Goal: Information Seeking & Learning: Learn about a topic

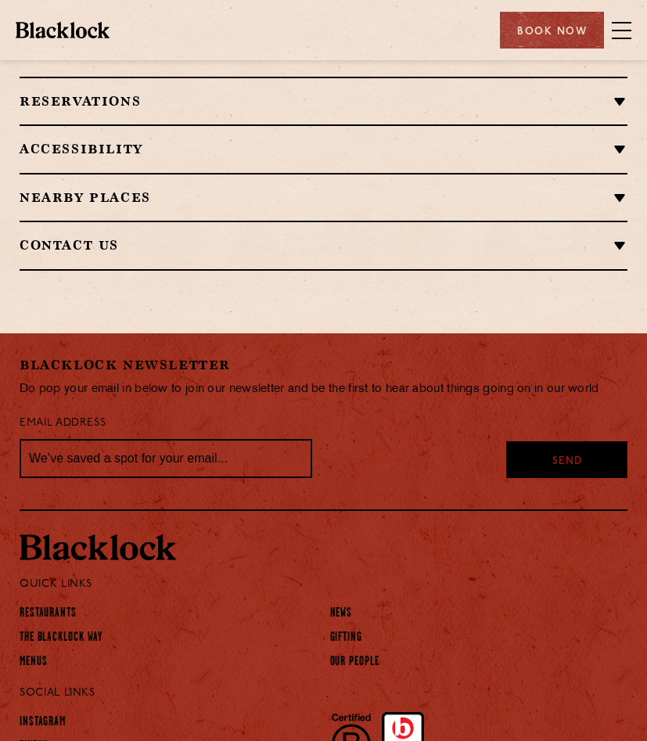
scroll to position [1316, 0]
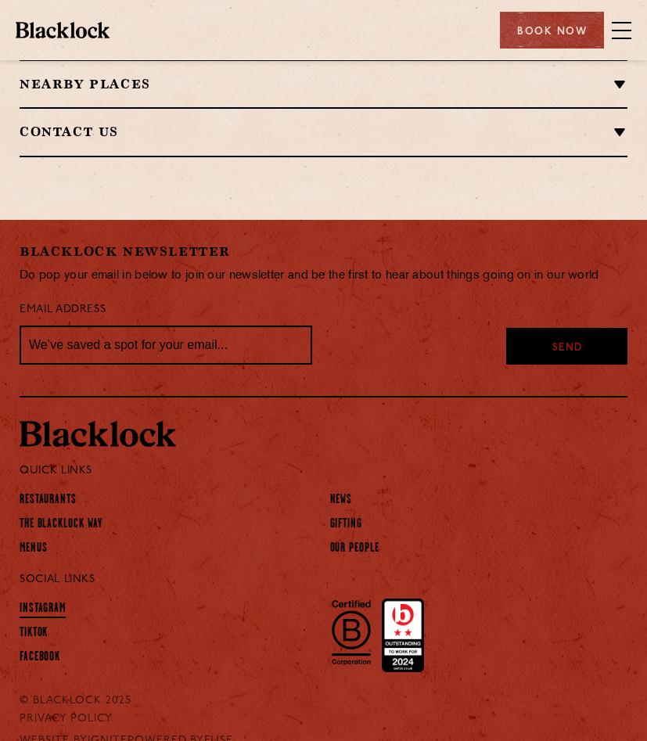
click at [38, 607] on link "Instagram" at bounding box center [43, 609] width 46 height 17
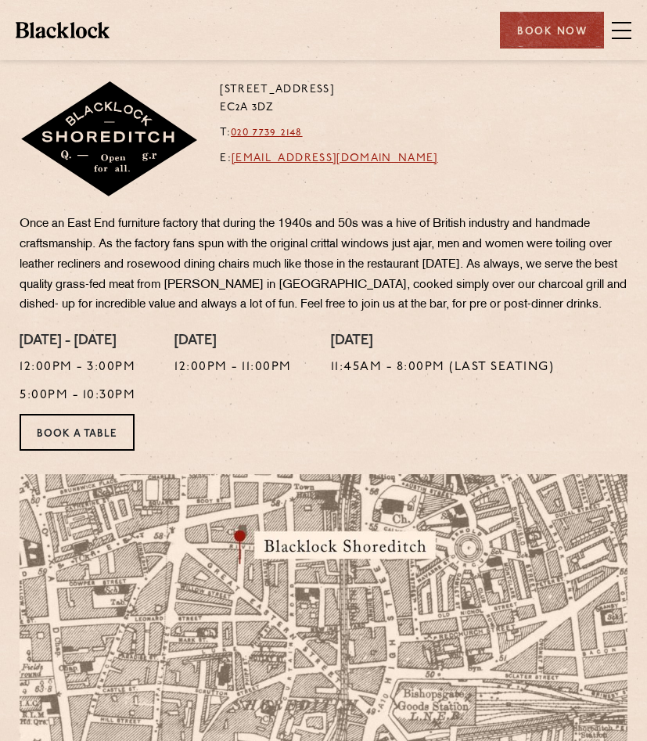
scroll to position [0, 0]
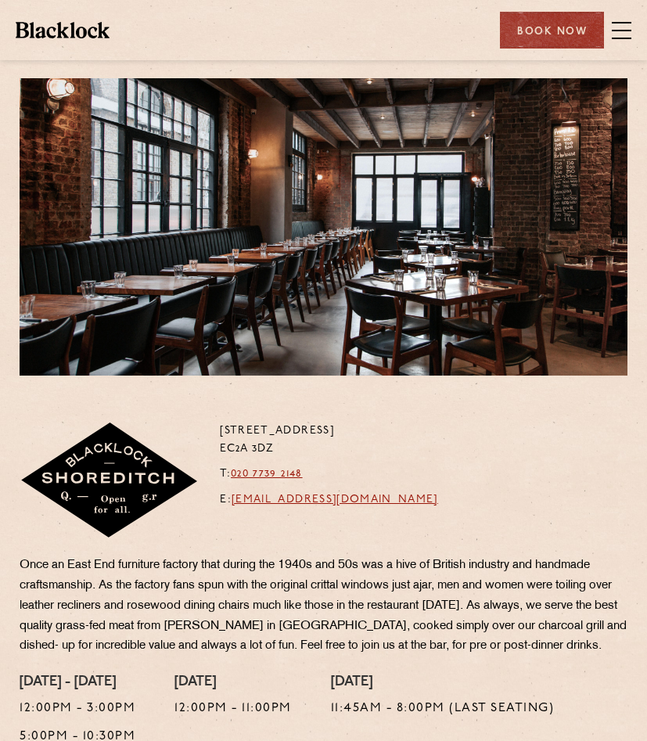
click at [624, 27] on span at bounding box center [622, 30] width 20 height 23
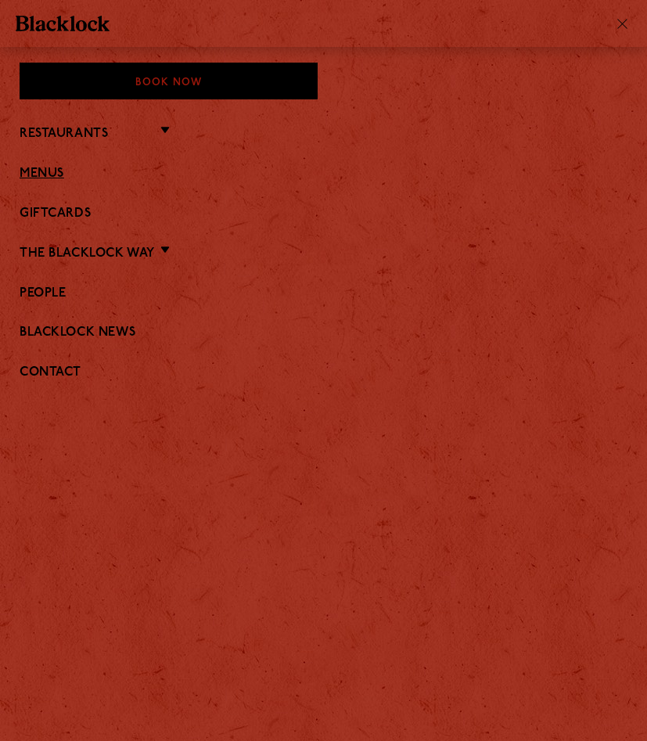
click at [59, 171] on link "Menus" at bounding box center [324, 174] width 608 height 15
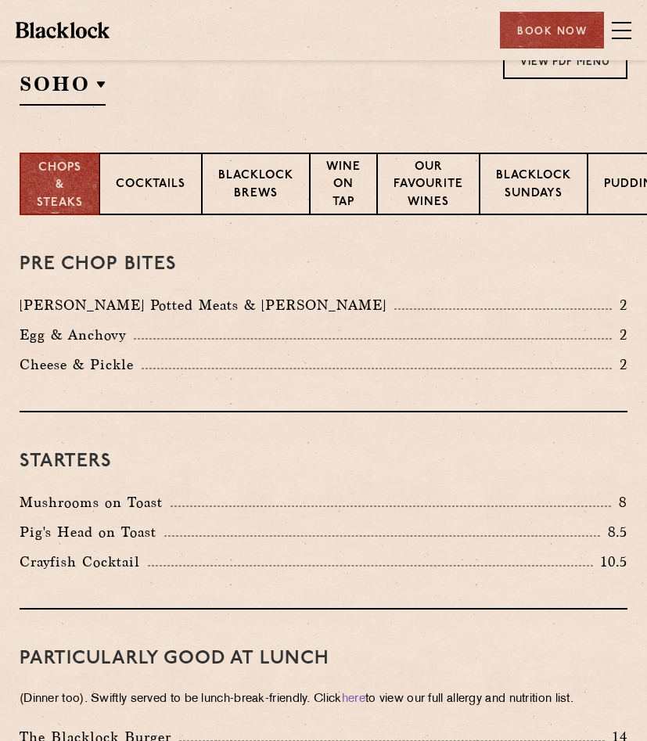
scroll to position [274, 0]
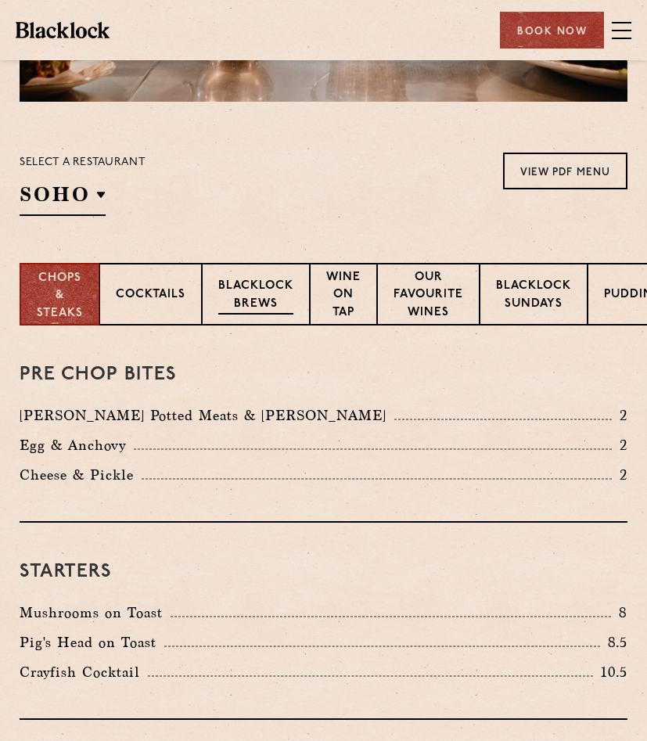
click at [261, 289] on p "Blacklock Brews" at bounding box center [255, 296] width 75 height 37
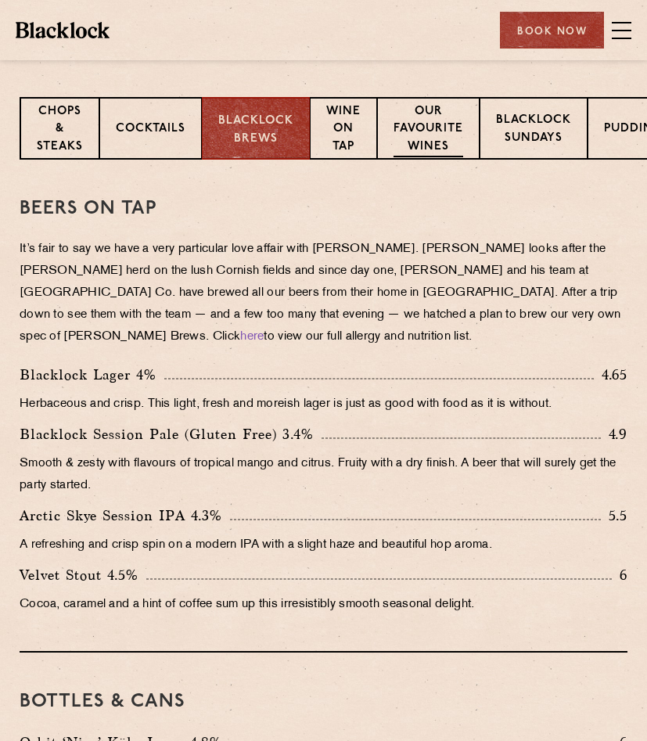
scroll to position [0, 35]
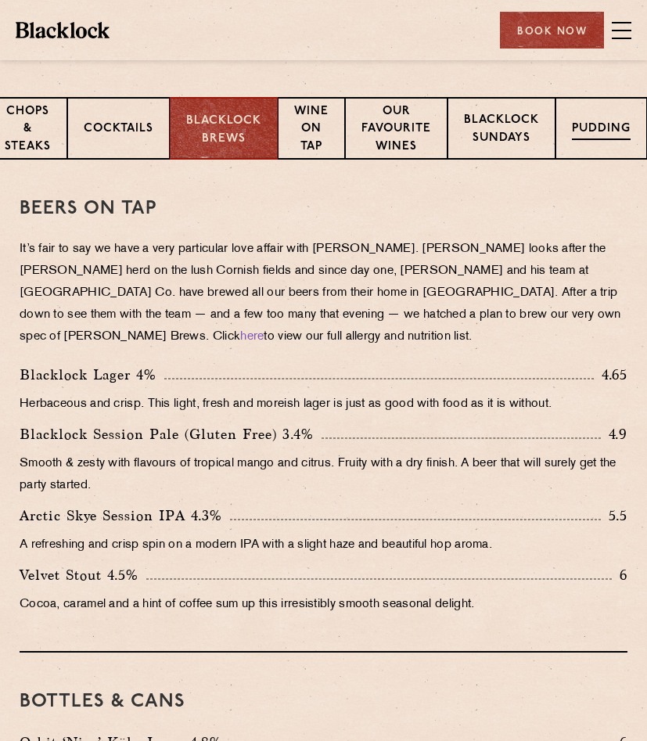
click at [596, 121] on p "Pudding" at bounding box center [601, 131] width 59 height 20
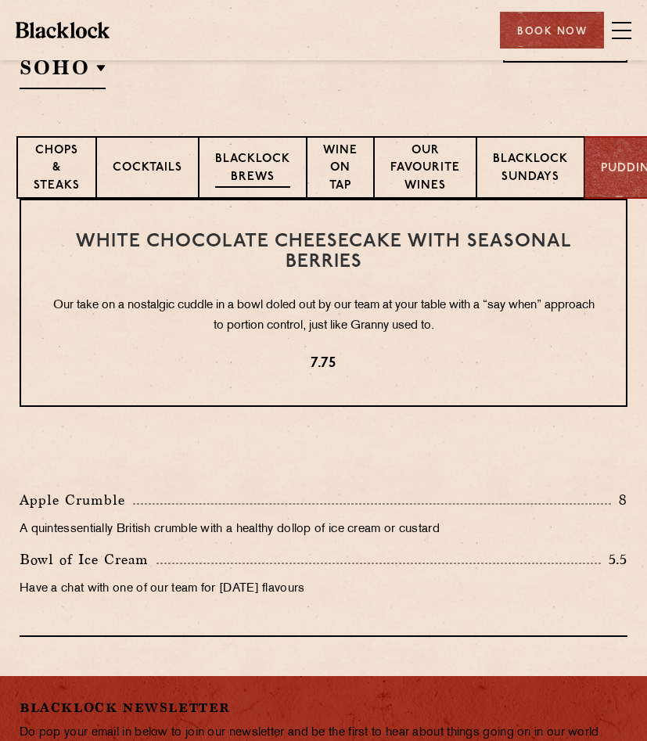
scroll to position [0, 0]
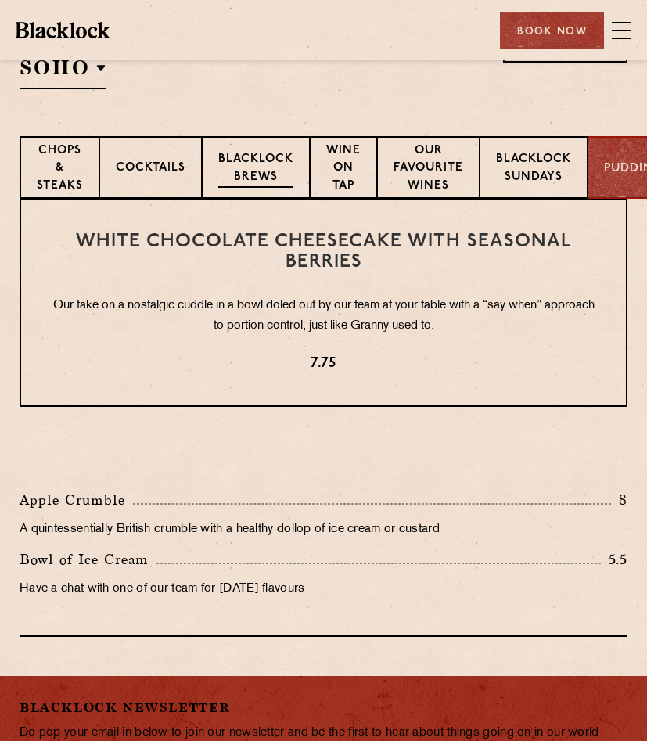
click at [229, 154] on p "Blacklock Brews" at bounding box center [255, 169] width 75 height 37
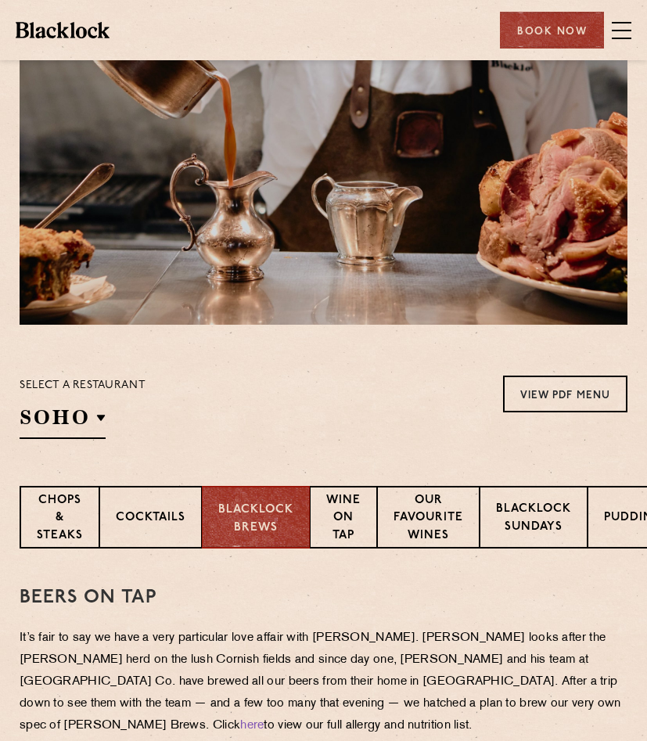
scroll to position [49, 0]
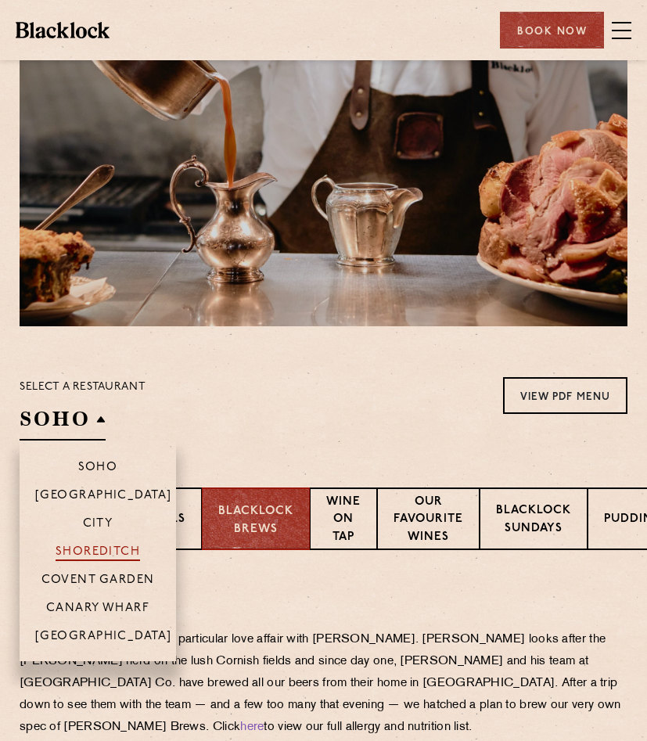
click at [112, 551] on p "Shoreditch" at bounding box center [98, 553] width 85 height 16
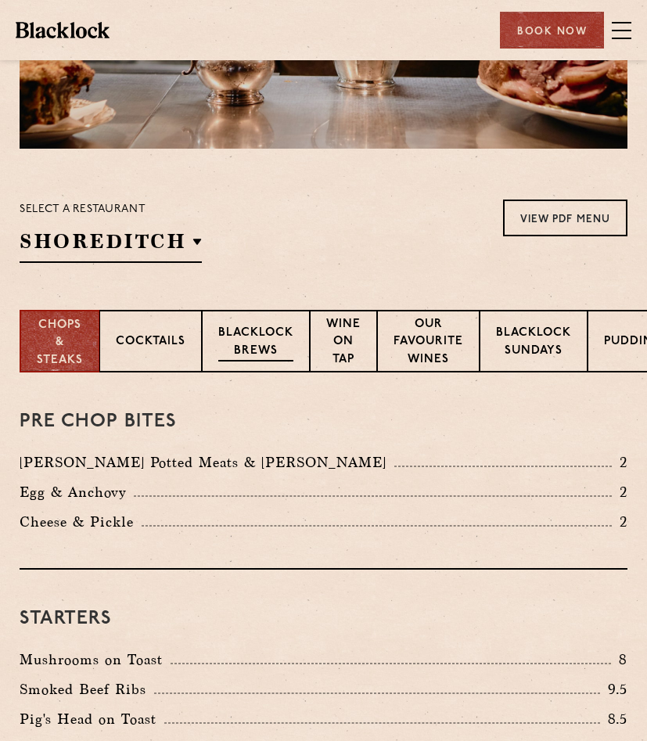
scroll to position [225, 0]
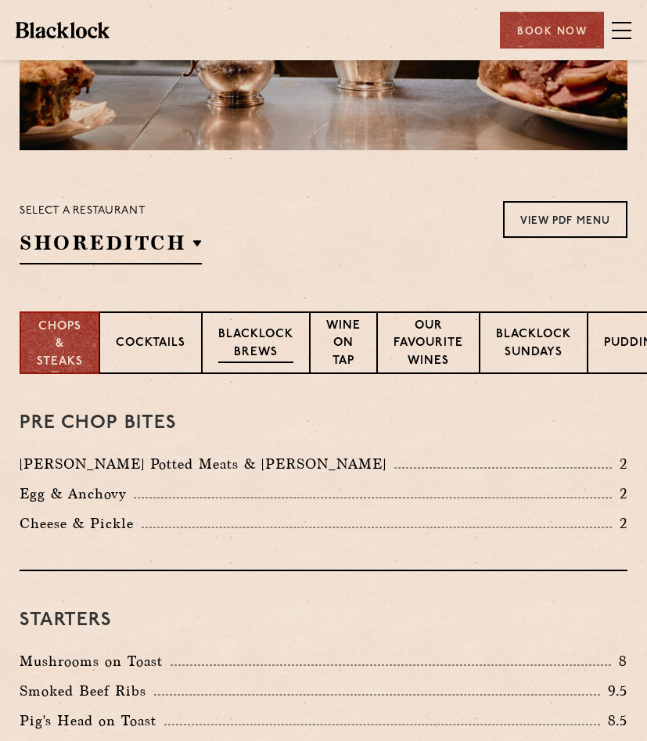
click at [250, 330] on p "Blacklock Brews" at bounding box center [255, 344] width 75 height 37
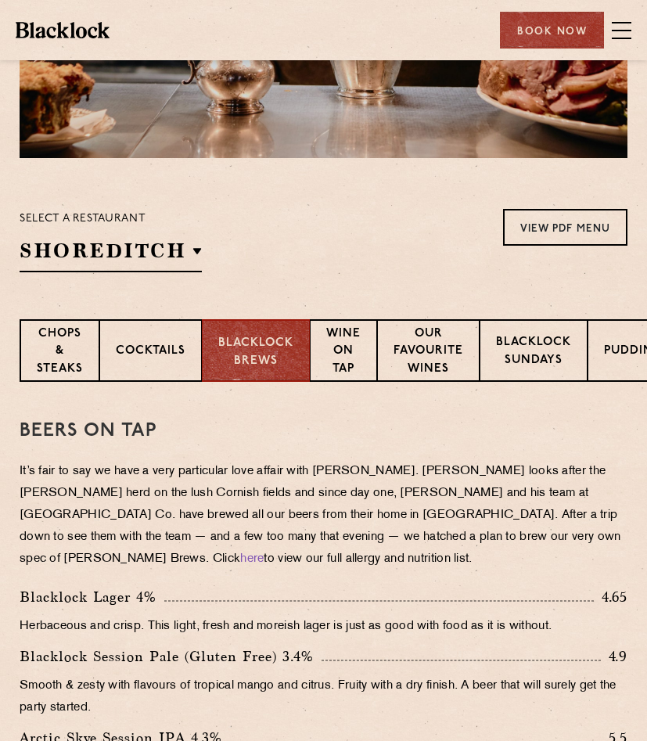
scroll to position [185, 0]
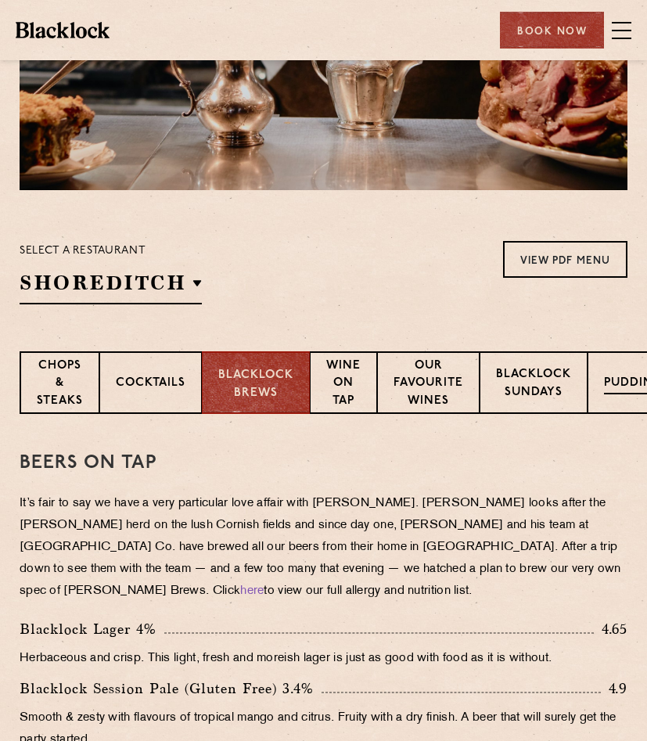
click at [610, 368] on div "Pudding" at bounding box center [634, 382] width 92 height 63
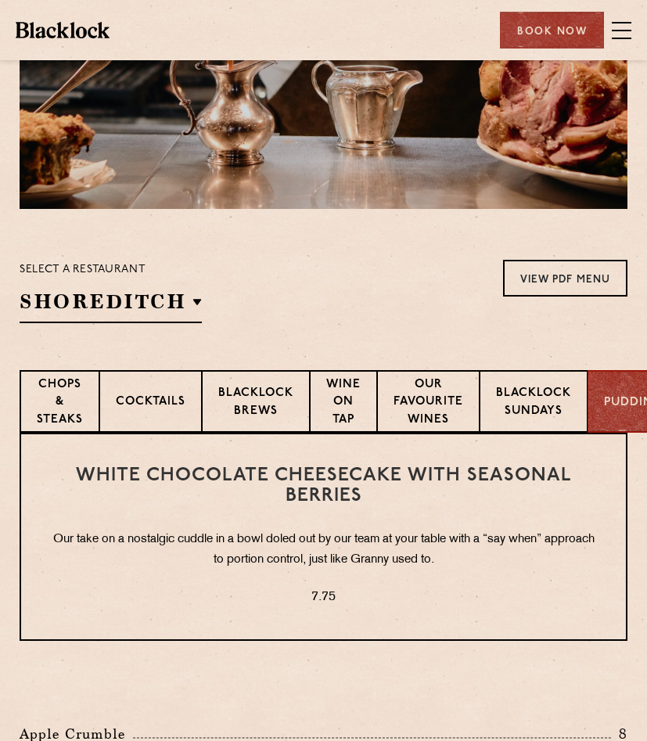
scroll to position [0, 0]
